Goal: Find specific page/section: Find specific page/section

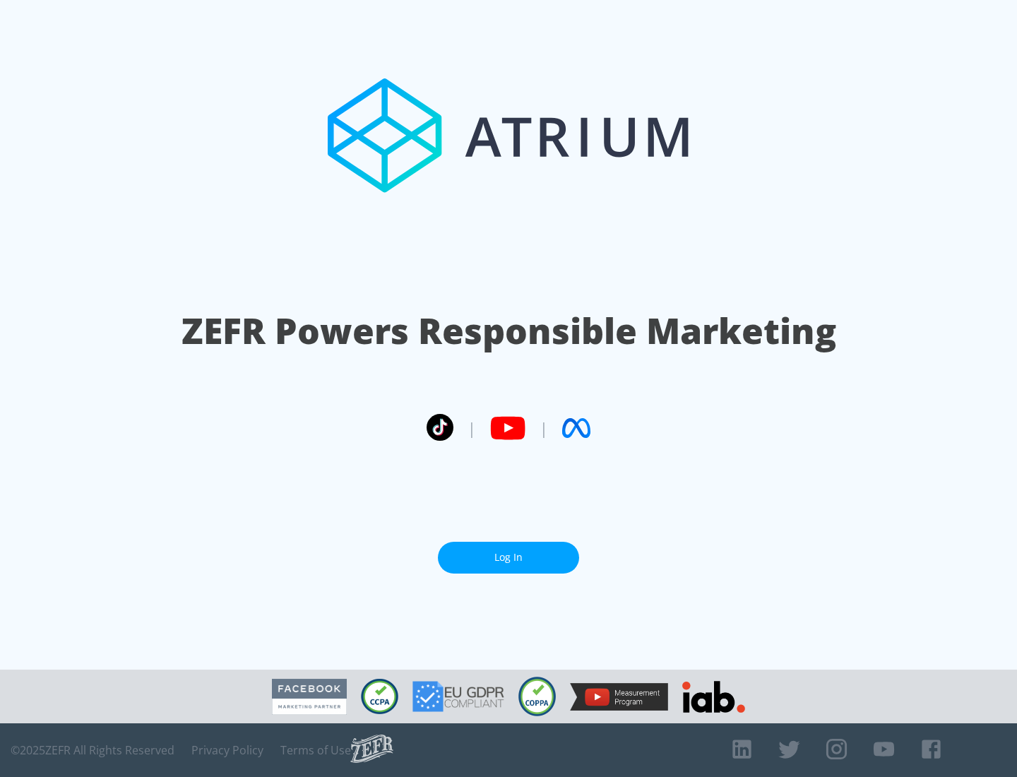
click at [509, 557] on link "Log In" at bounding box center [508, 558] width 141 height 32
